Goal: Check status: Check status

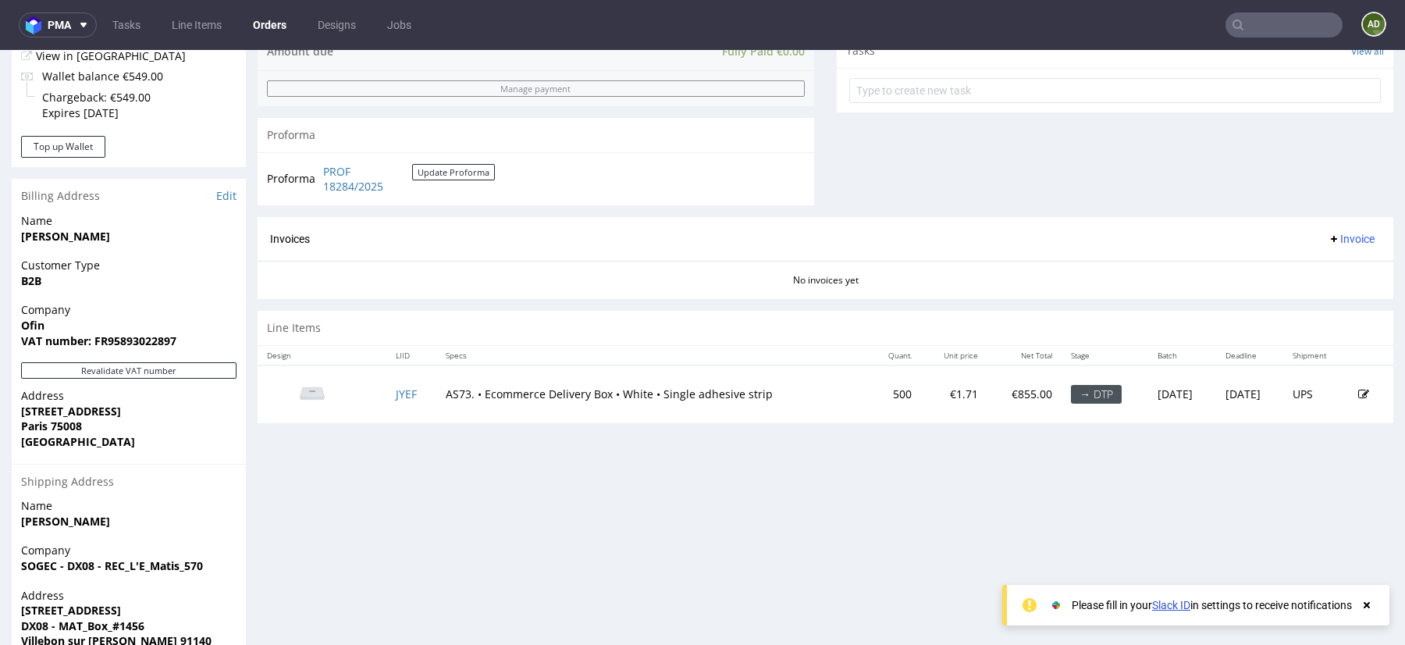
scroll to position [579, 0]
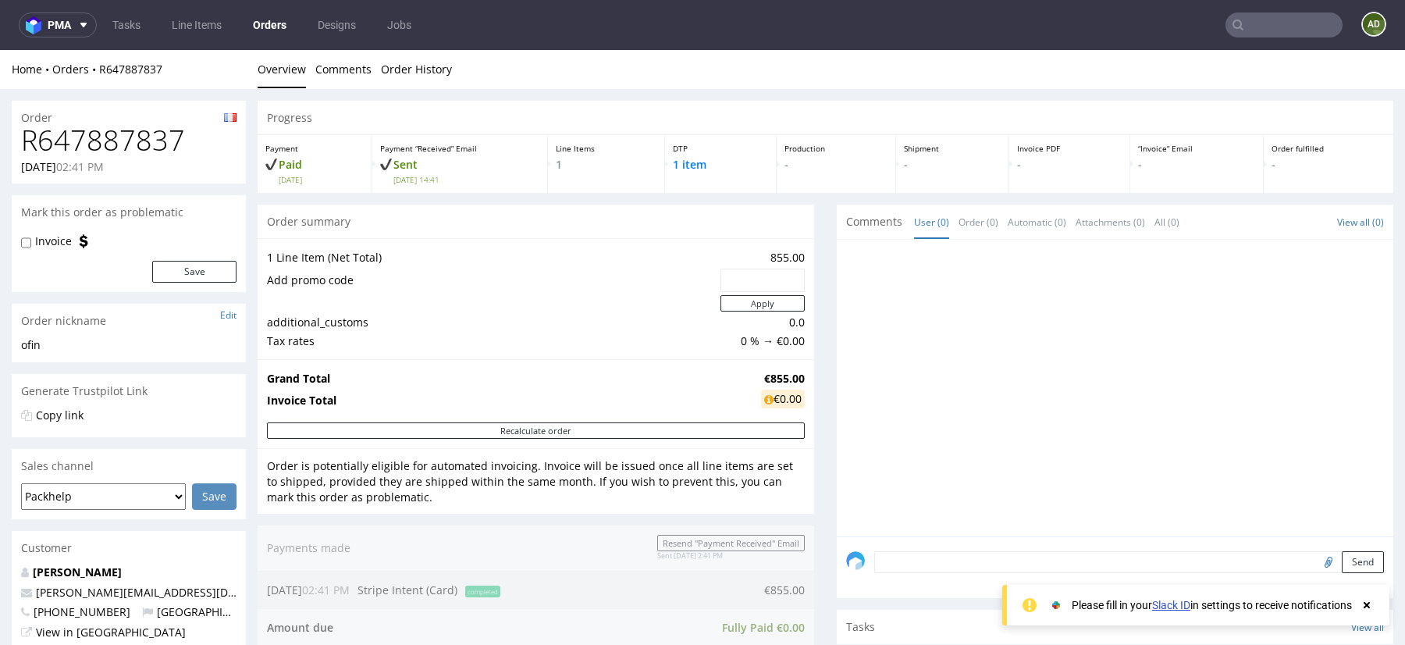
click at [528, 355] on div "1 Line Item (Net Total) 855.00 Add promo code Apply additional_customs 0.0 Tax …" at bounding box center [536, 298] width 557 height 121
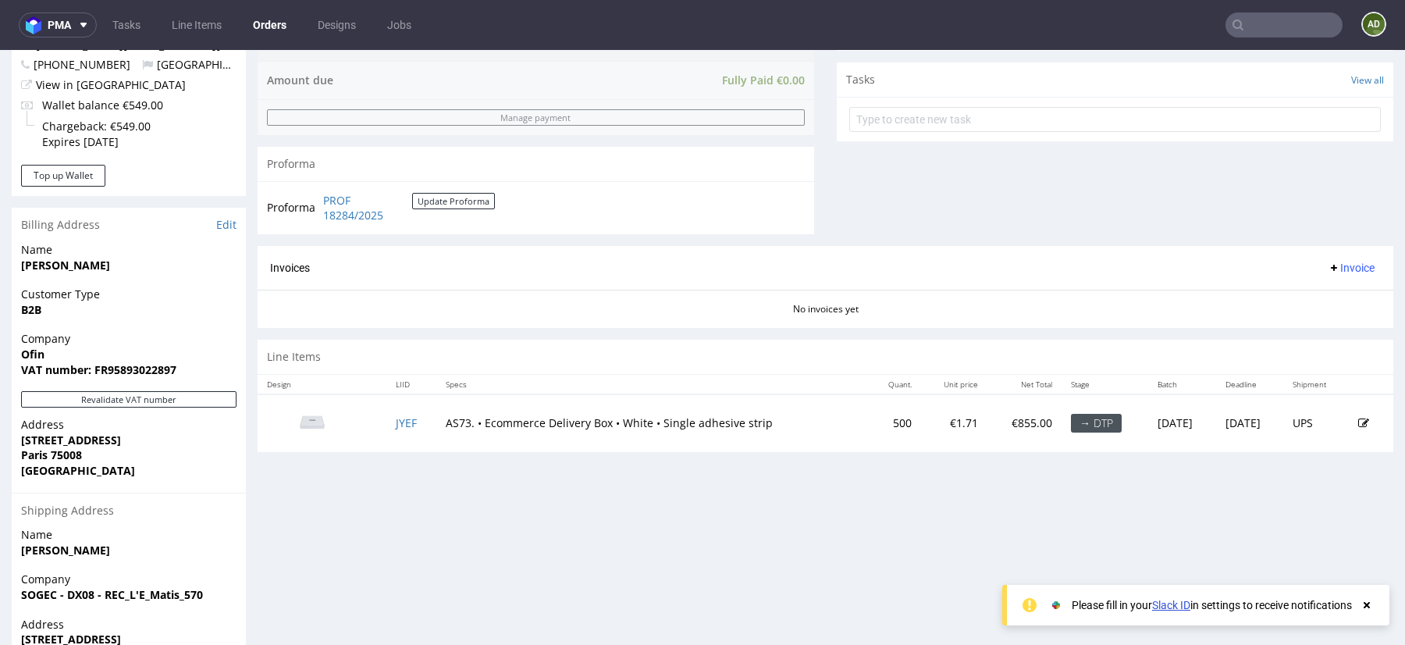
scroll to position [599, 0]
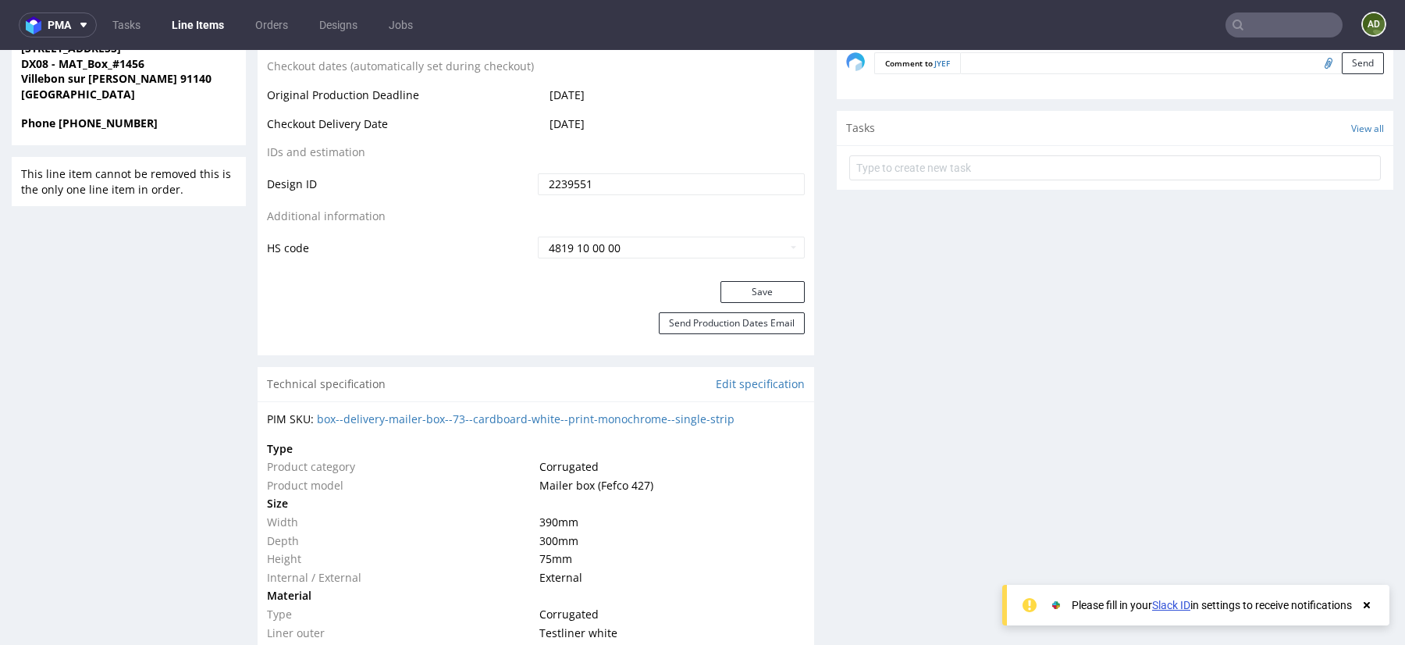
scroll to position [893, 0]
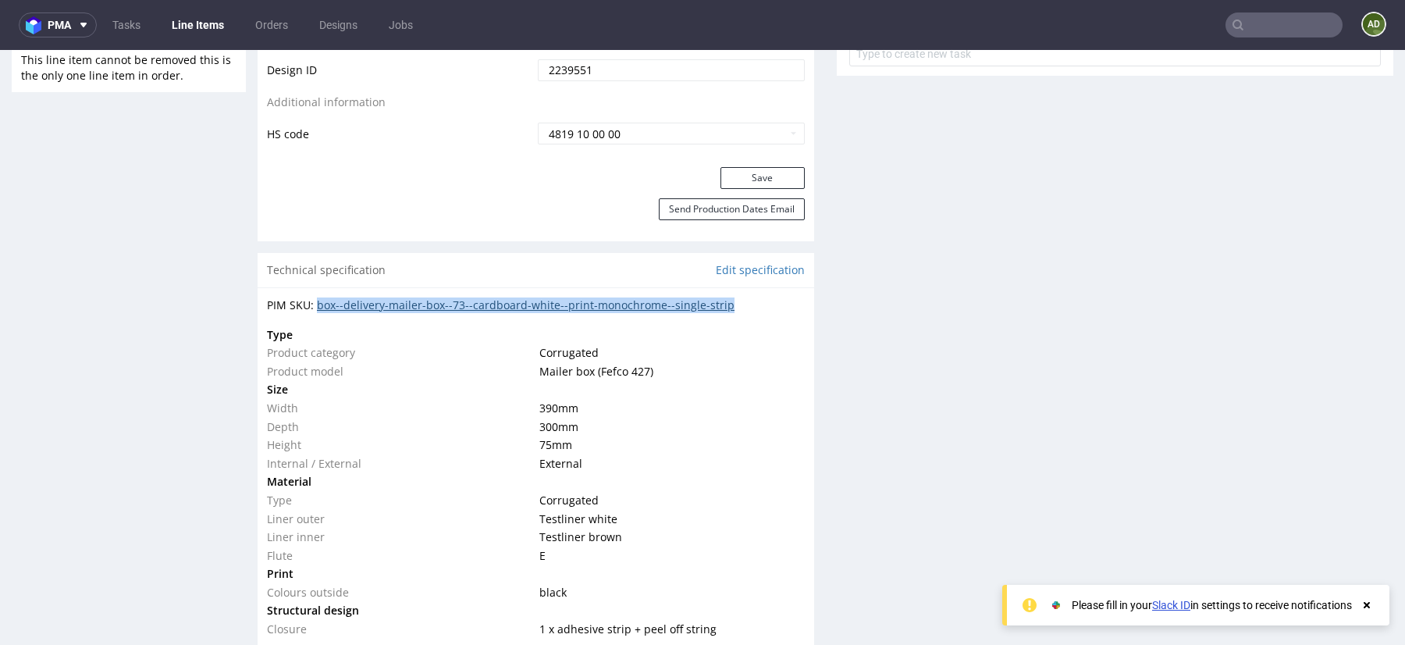
drag, startPoint x: 742, startPoint y: 304, endPoint x: 317, endPoint y: 303, distance: 425.4
click at [317, 303] on div "PIM SKU: box--delivery-mailer-box--73--cardboard-white--print-monochrome--singl…" at bounding box center [536, 305] width 538 height 16
copy link "box--delivery-mailer-box--73--cardboard-white--print-monochrome--single-strip"
click at [751, 404] on td "390 mm" at bounding box center [669, 408] width 268 height 19
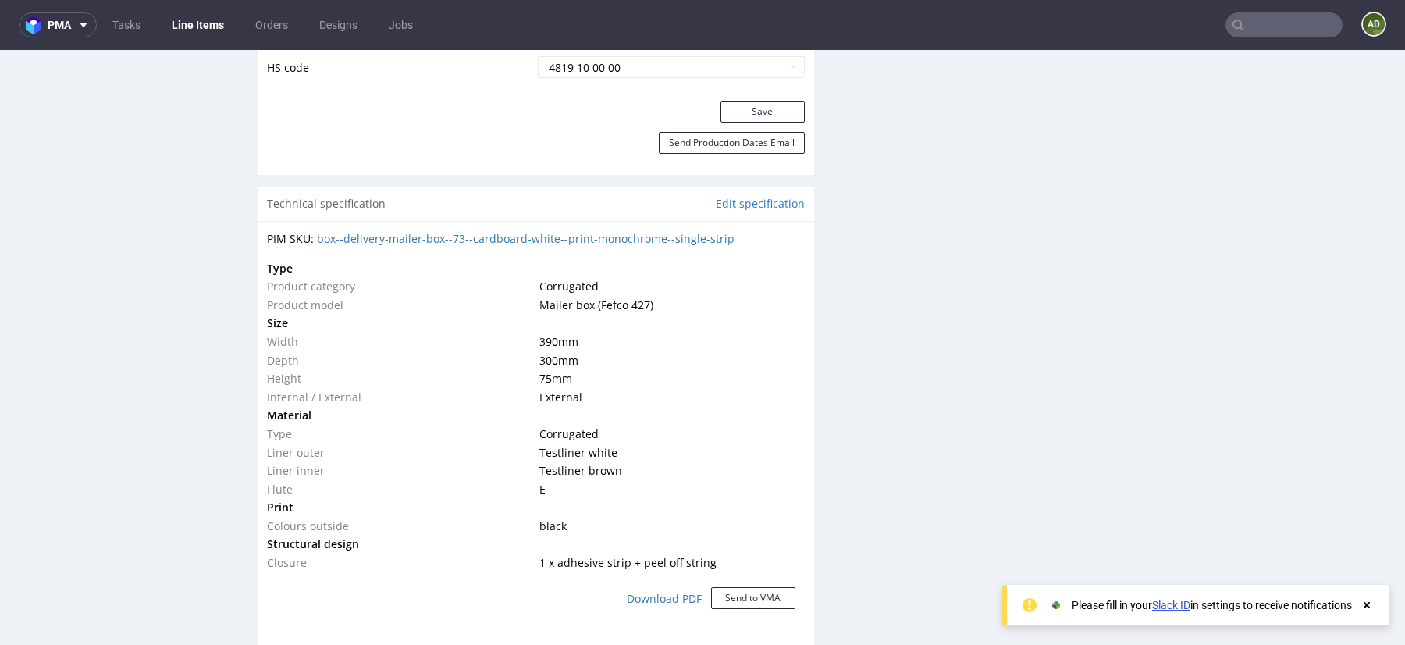
scroll to position [955, 0]
click at [196, 156] on div "R647887837 [DATE] 02:41 PM JYEF Returning DID 2239551 Mark this line item probl…" at bounding box center [129, 337] width 234 height 2384
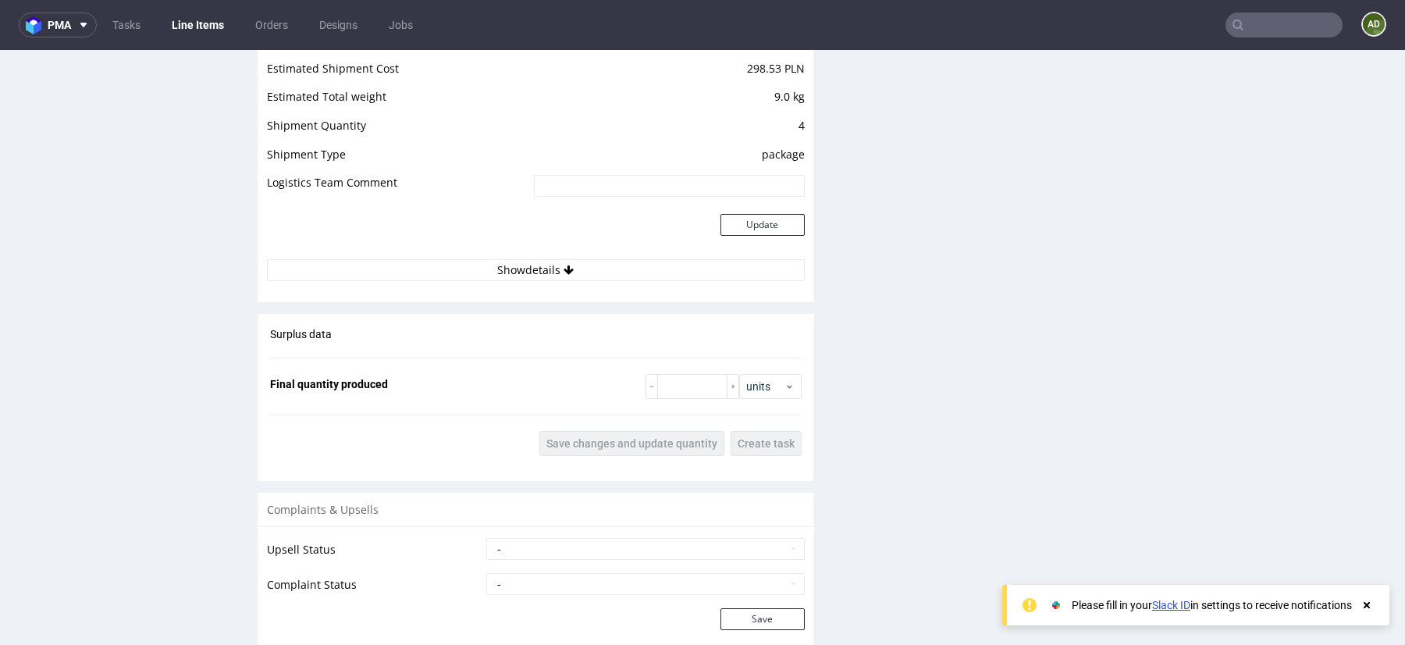
scroll to position [1854, 0]
